Goal: Information Seeking & Learning: Check status

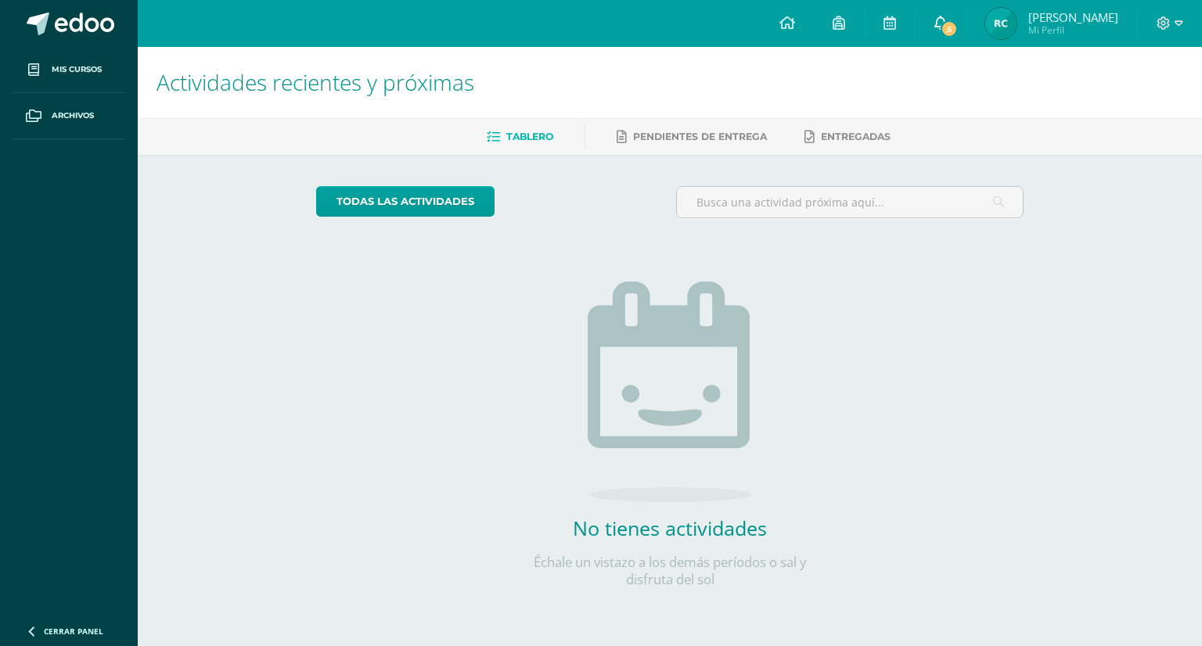
click at [947, 26] on icon at bounding box center [940, 23] width 13 height 14
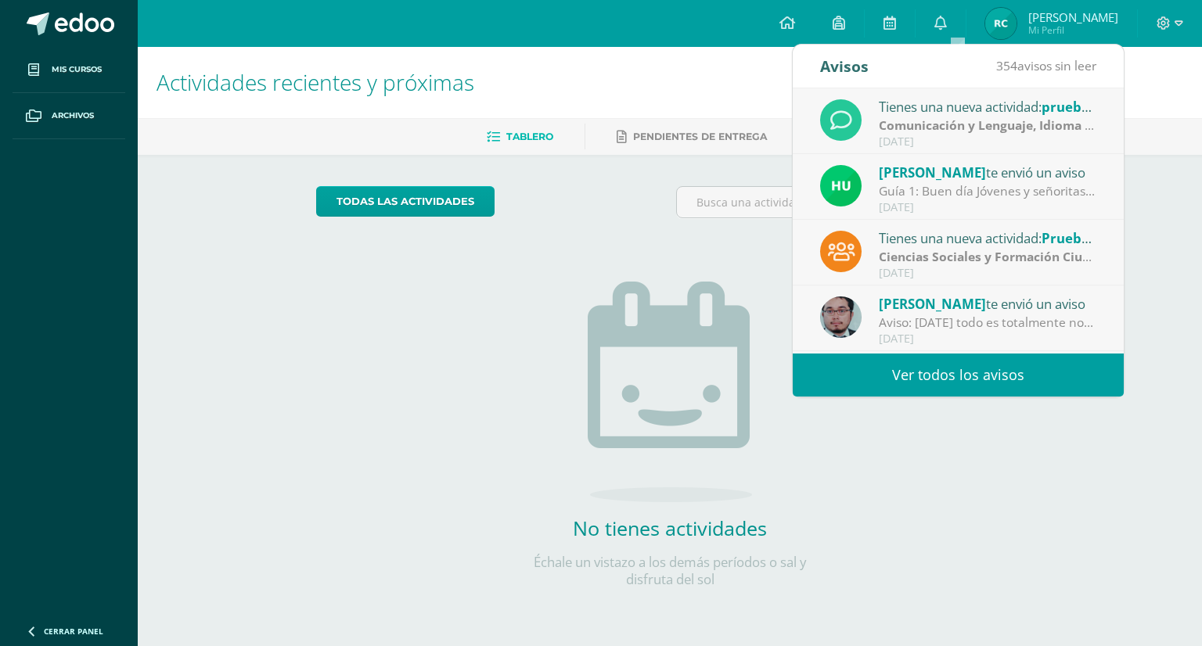
click at [920, 124] on strong "Comunicación y Lenguaje, Idioma Extranjero Inglés" at bounding box center [1033, 125] width 309 height 17
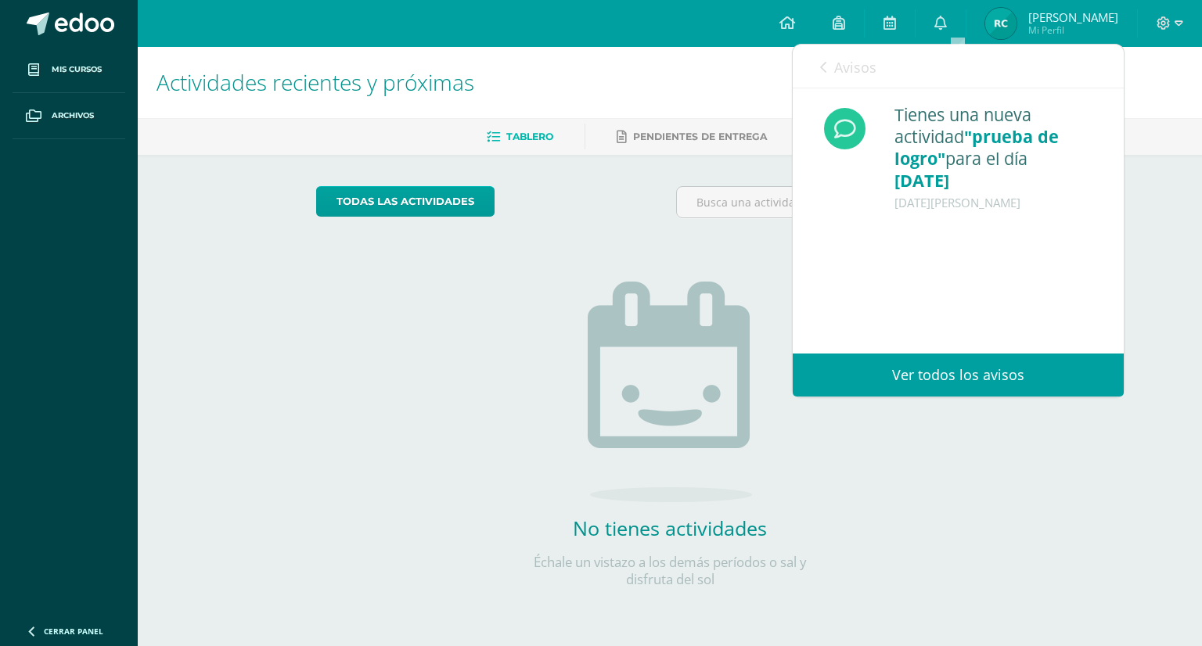
click at [822, 66] on icon at bounding box center [823, 67] width 6 height 13
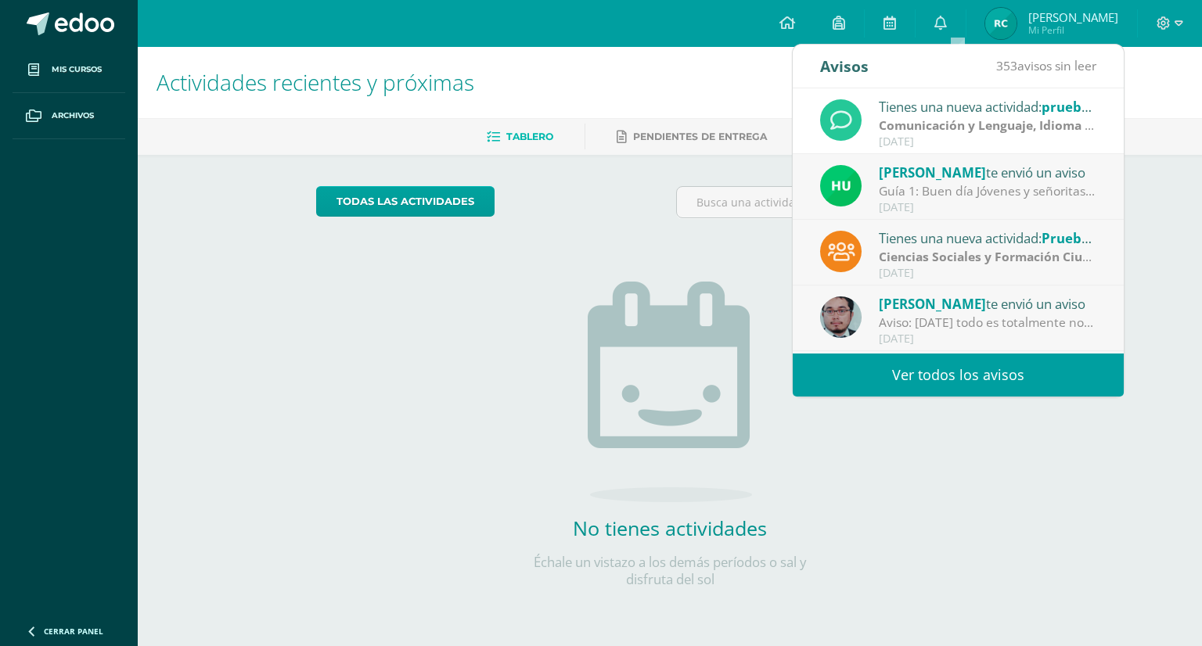
click at [919, 169] on span "[PERSON_NAME]" at bounding box center [932, 173] width 107 height 18
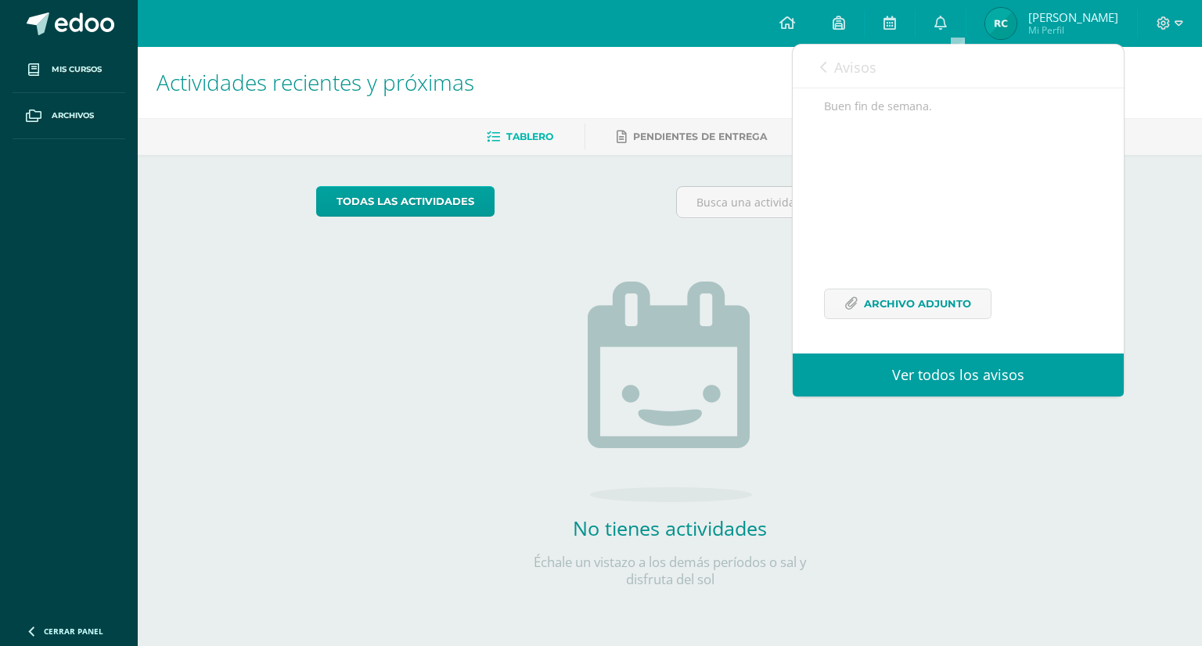
scroll to position [326, 0]
click at [930, 301] on span "Archivo Adjunto" at bounding box center [917, 304] width 107 height 29
click at [886, 309] on span "Archivo Adjunto" at bounding box center [917, 304] width 107 height 29
click at [825, 66] on icon at bounding box center [823, 67] width 6 height 13
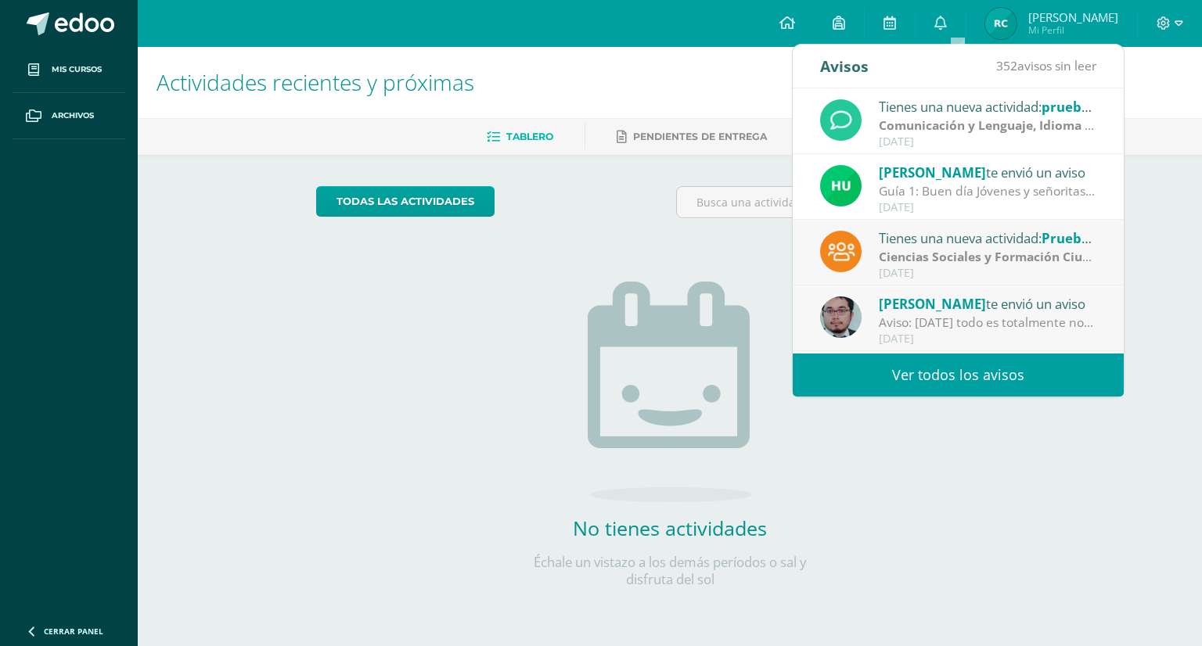
click at [925, 238] on div "Tienes una nueva actividad: Prueba de Logro" at bounding box center [988, 238] width 218 height 20
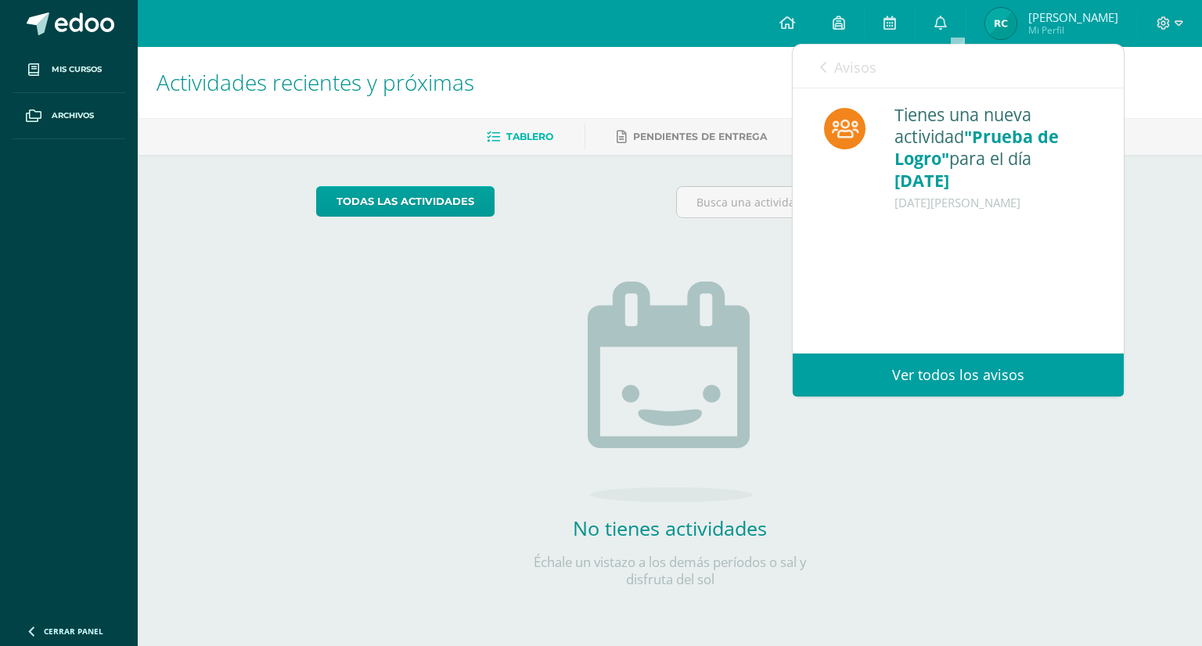
scroll to position [0, 0]
click at [822, 63] on icon at bounding box center [823, 67] width 6 height 13
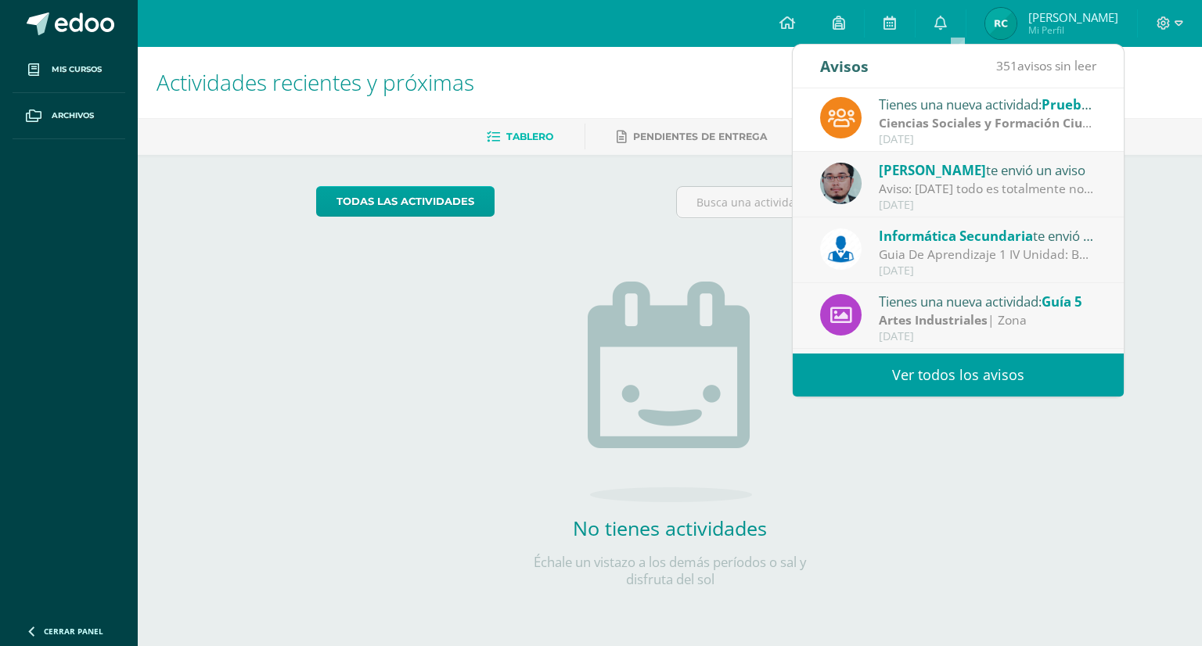
scroll to position [156, 0]
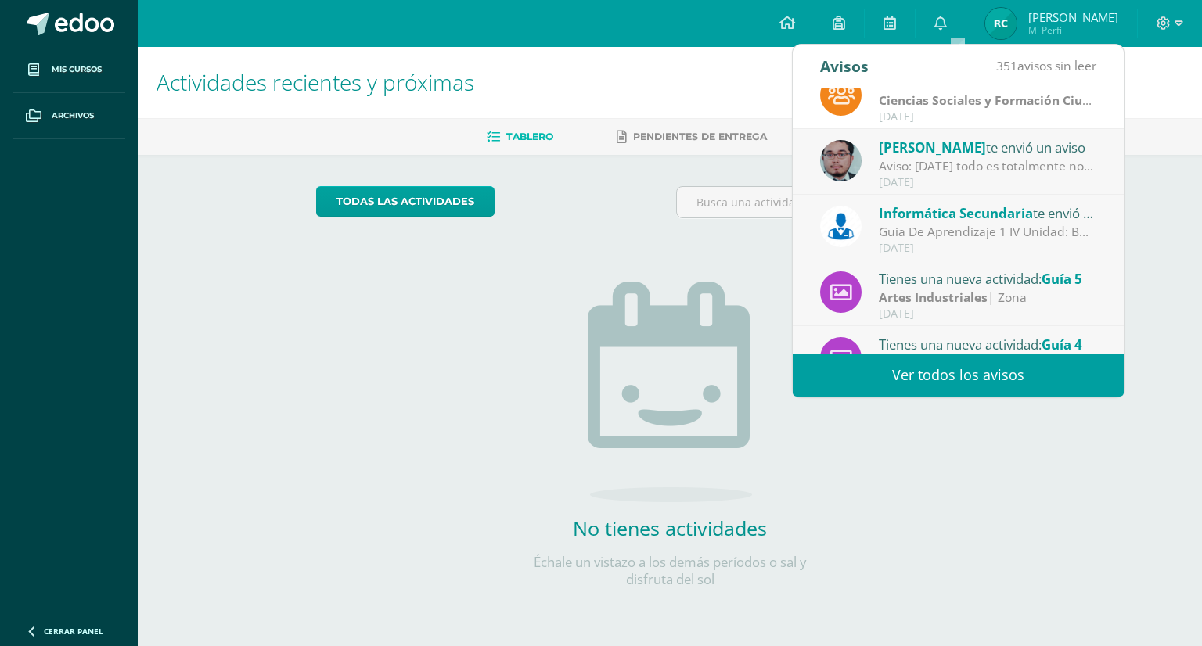
click at [900, 143] on span "[PERSON_NAME]" at bounding box center [932, 147] width 107 height 18
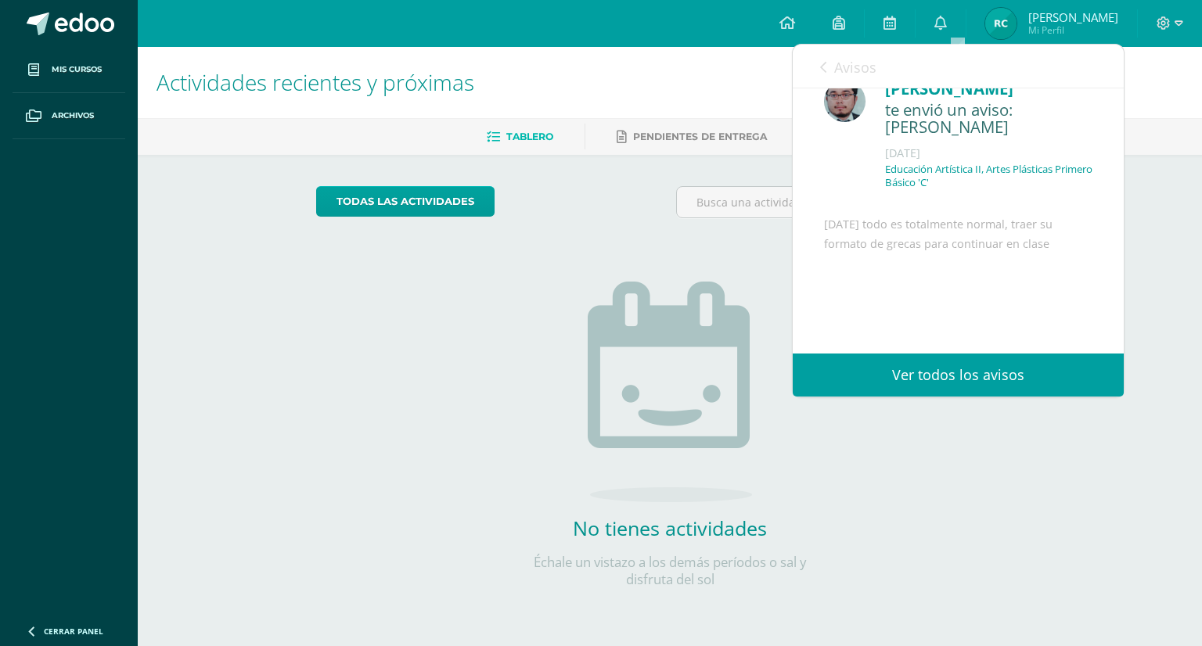
scroll to position [0, 0]
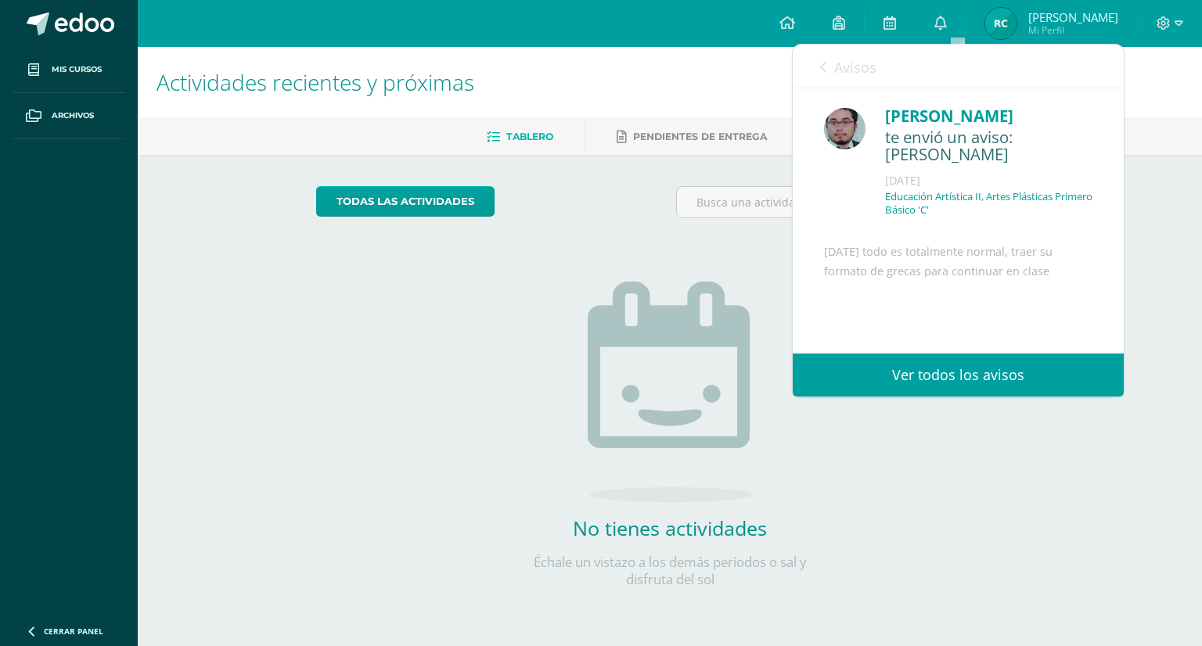
click at [823, 66] on icon at bounding box center [823, 67] width 6 height 13
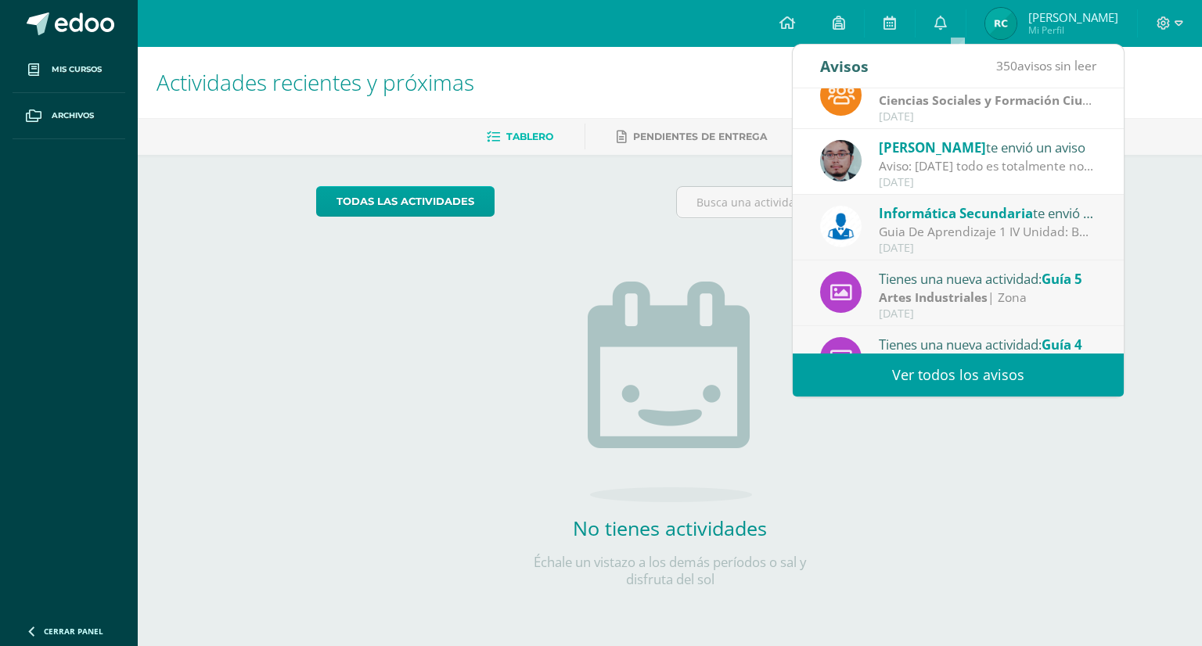
click at [905, 204] on span "Informática Secundaria" at bounding box center [956, 213] width 154 height 18
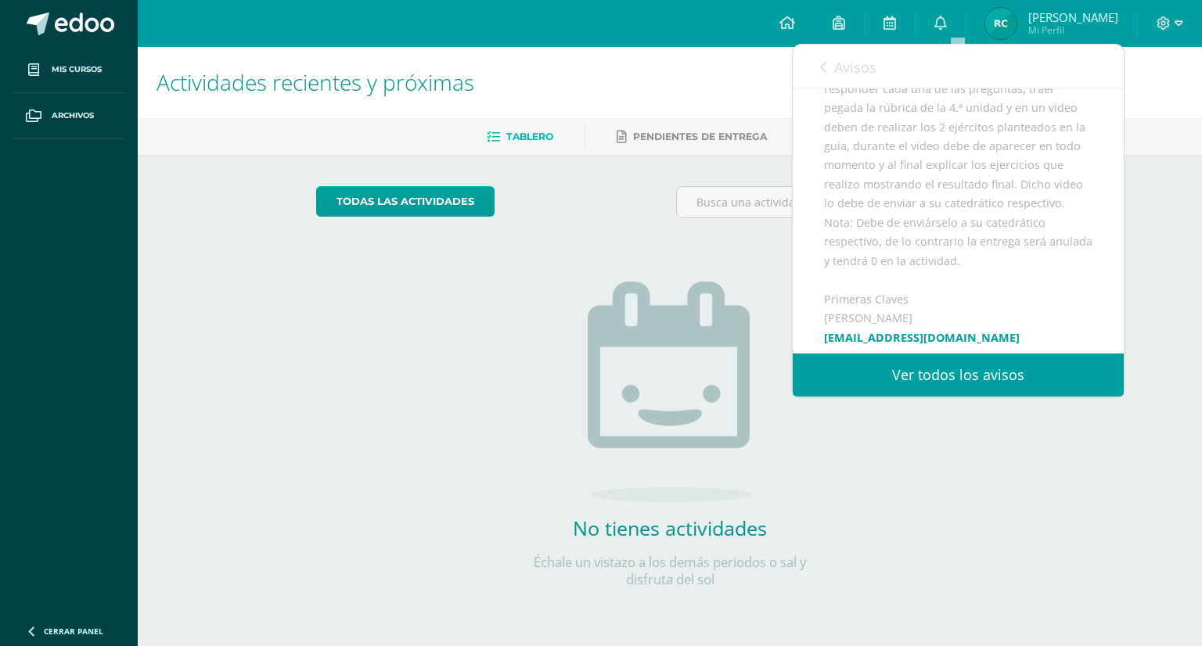
scroll to position [357, 0]
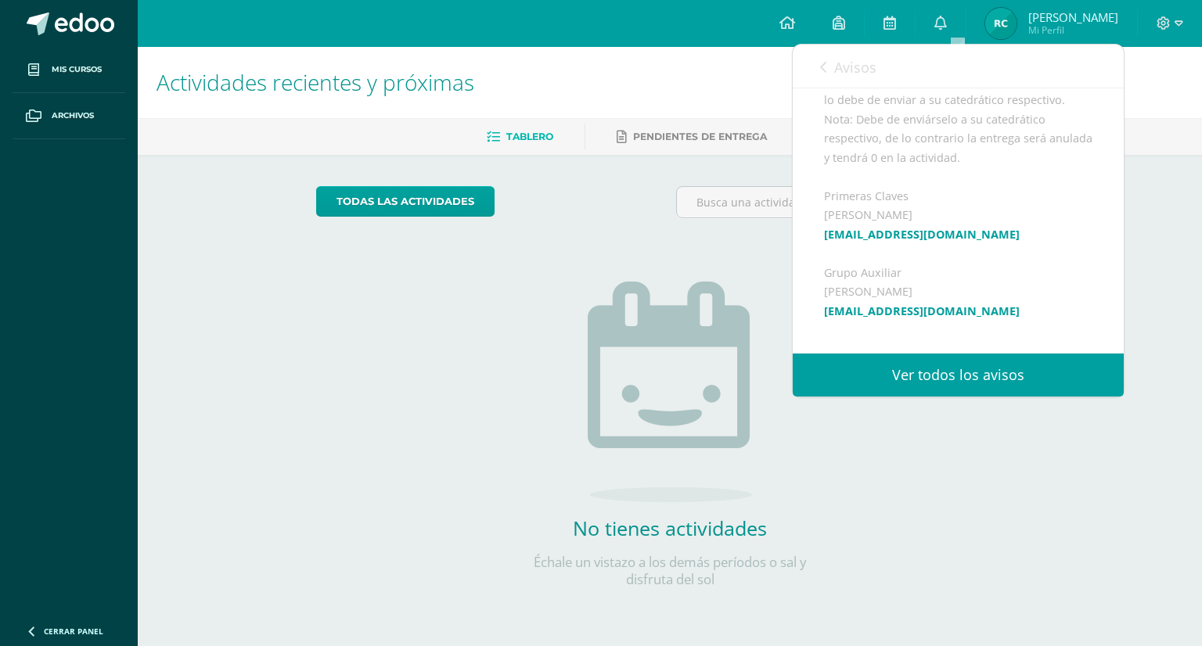
click at [873, 242] on link "ecrup@donbosco.edu.gt" at bounding box center [922, 234] width 196 height 15
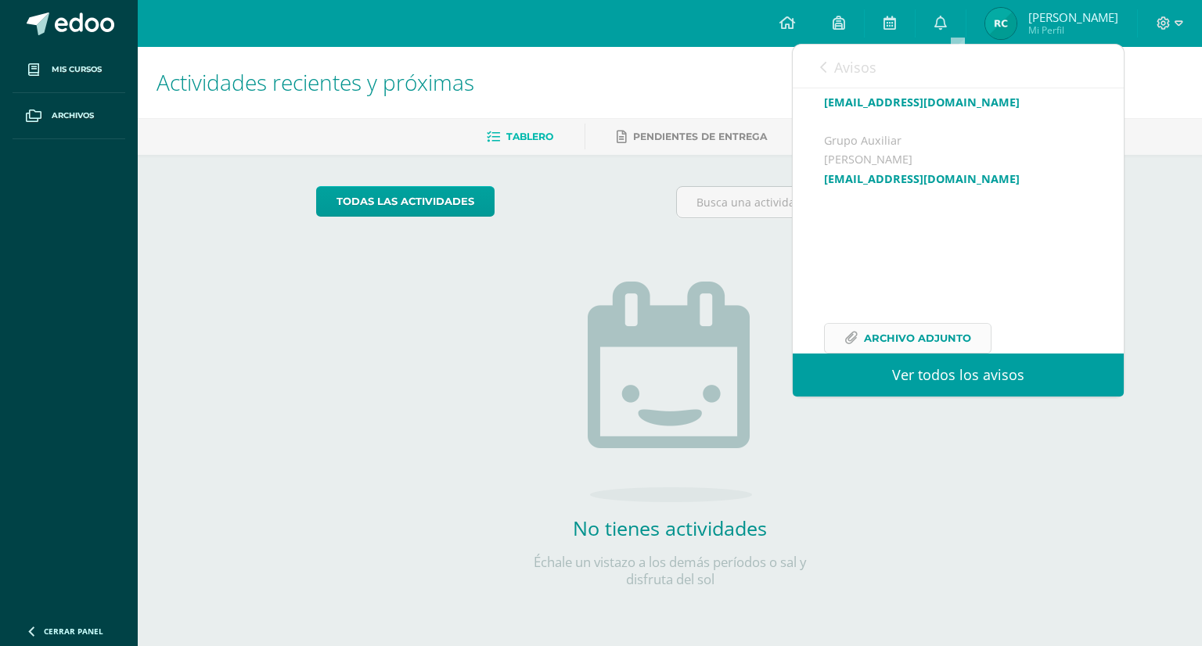
scroll to position [592, 0]
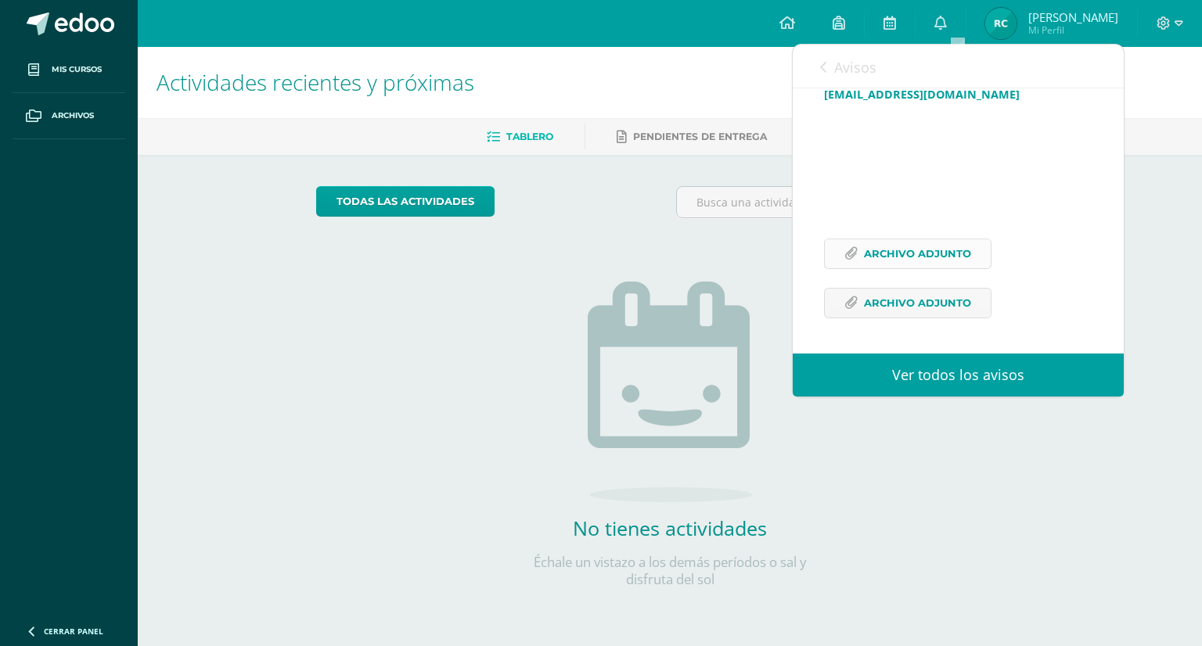
click at [942, 245] on span "Archivo Adjunto" at bounding box center [917, 253] width 107 height 29
click at [908, 304] on span "Archivo Adjunto" at bounding box center [917, 303] width 107 height 29
click at [822, 67] on icon at bounding box center [823, 67] width 6 height 13
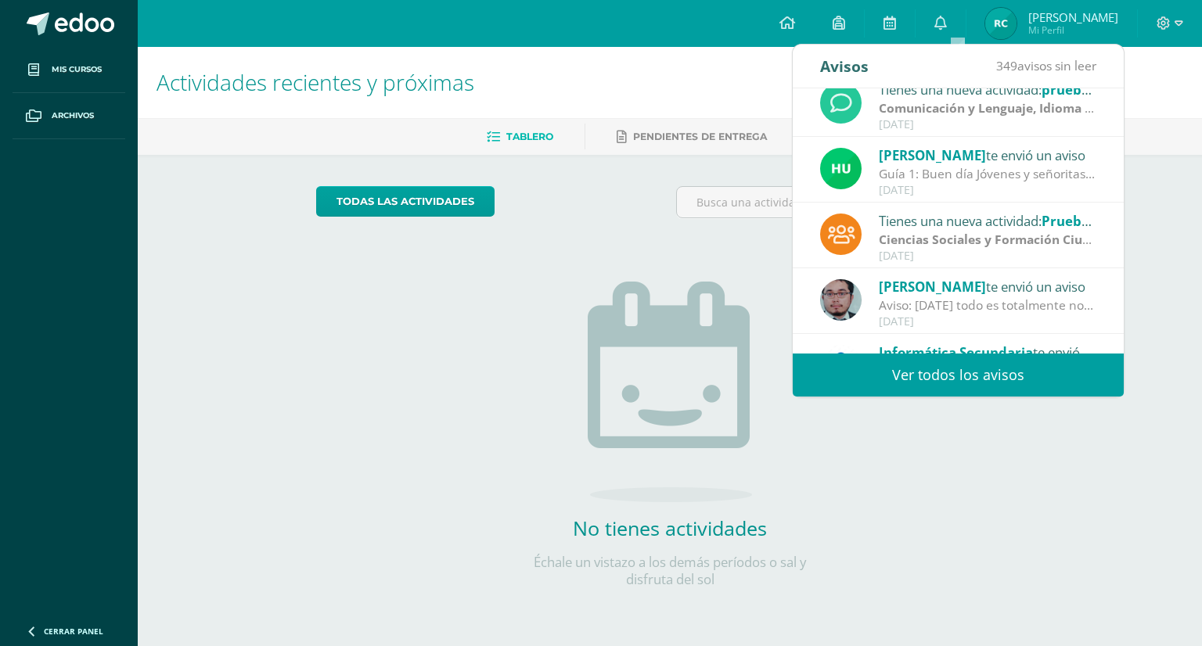
scroll to position [0, 0]
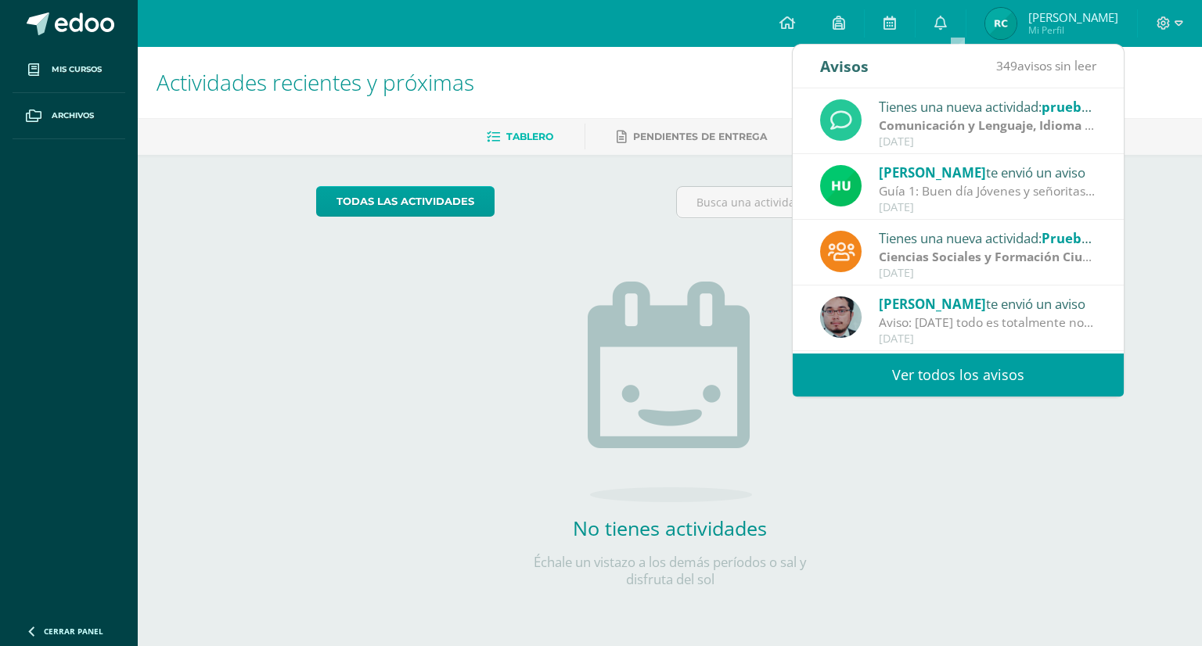
click at [914, 172] on span "[PERSON_NAME]" at bounding box center [932, 173] width 107 height 18
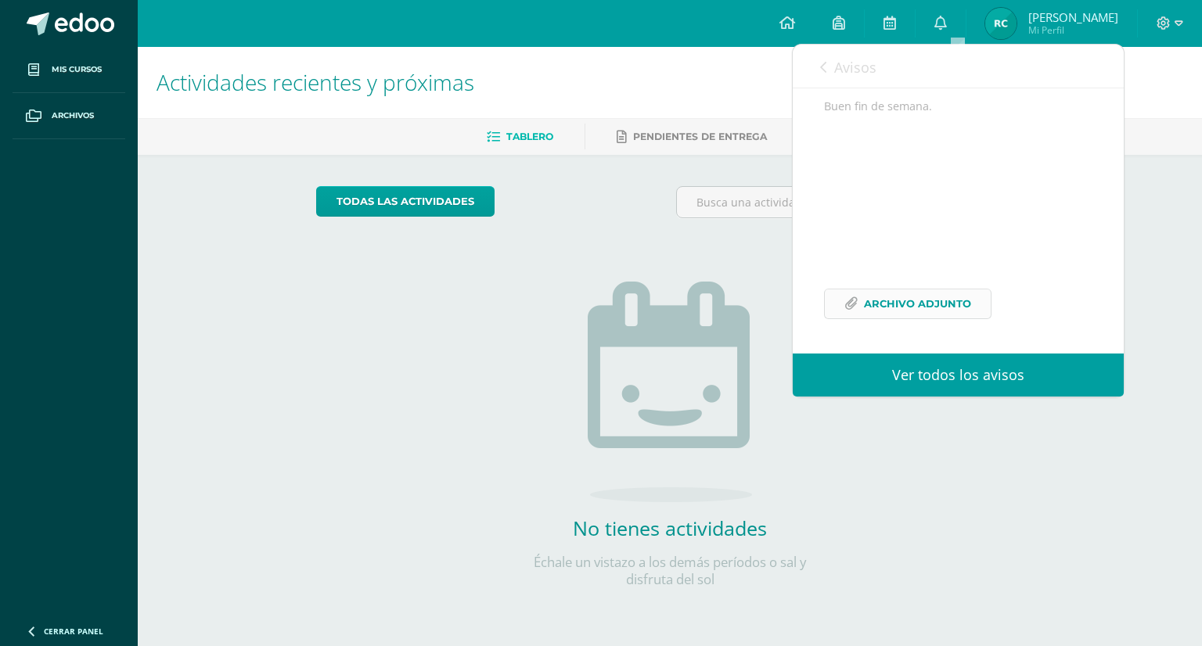
click at [921, 303] on span "Archivo Adjunto" at bounding box center [917, 304] width 107 height 29
